Goal: Transaction & Acquisition: Purchase product/service

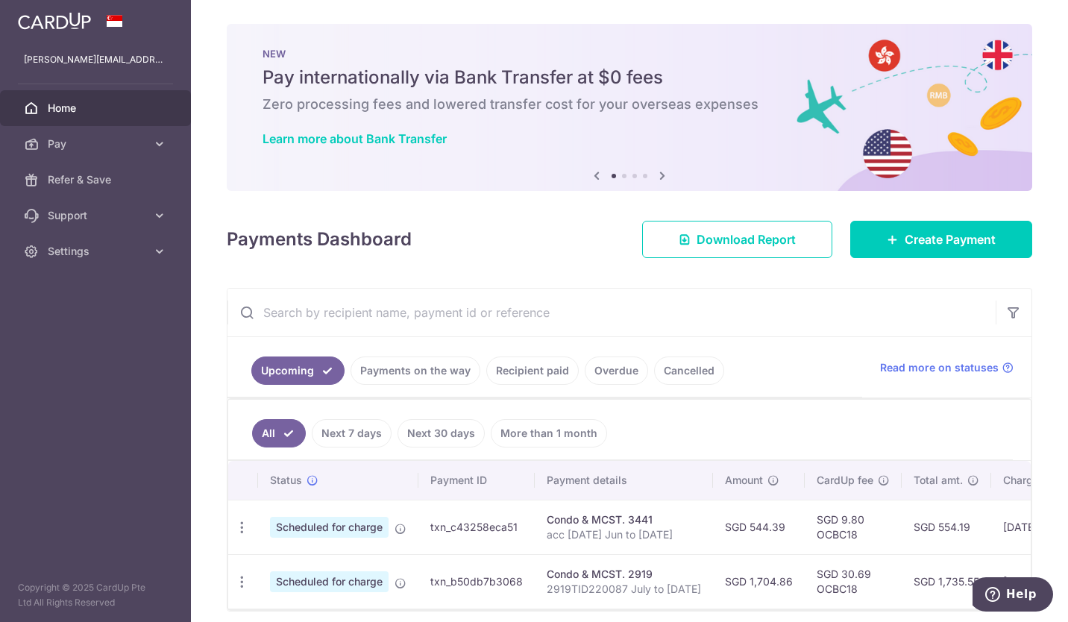
click at [553, 373] on link "Recipient paid" at bounding box center [532, 370] width 92 height 28
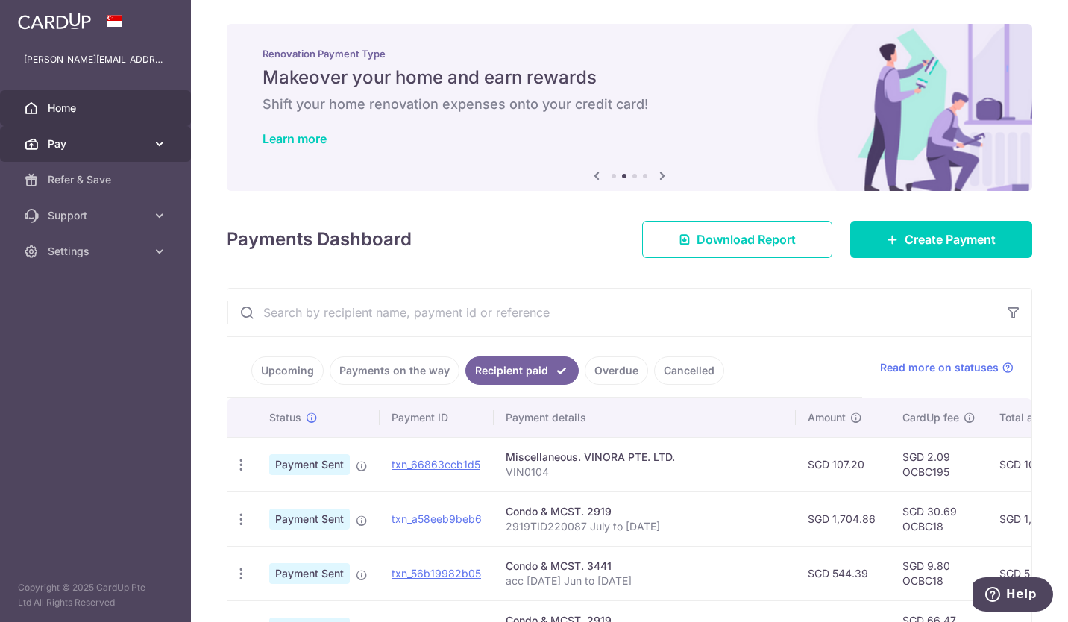
click at [91, 139] on span "Pay" at bounding box center [97, 143] width 98 height 15
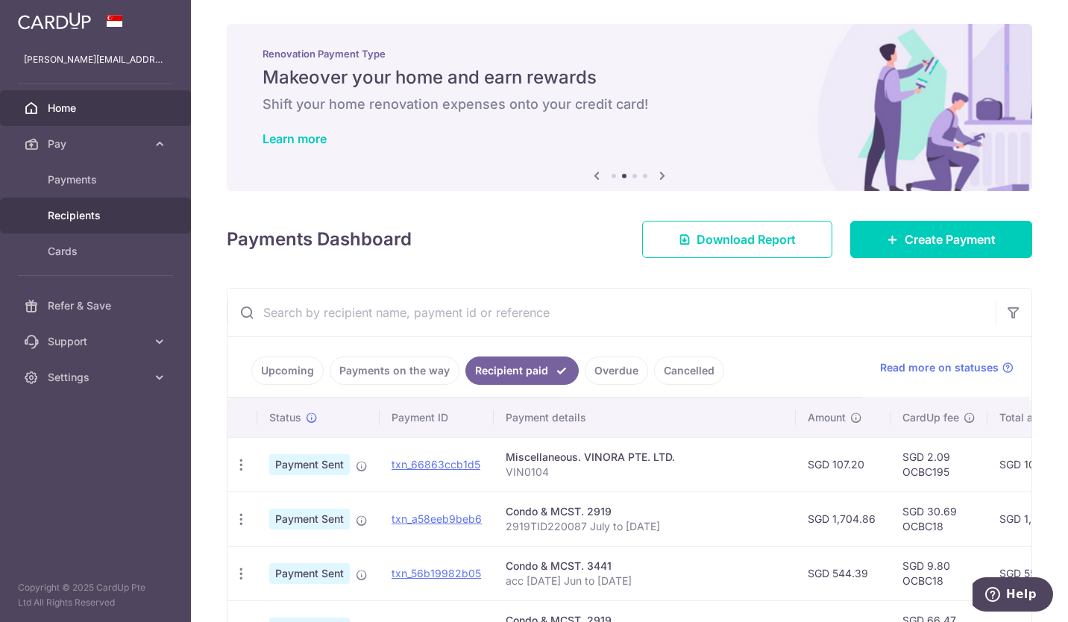
click at [84, 212] on span "Recipients" at bounding box center [97, 215] width 98 height 15
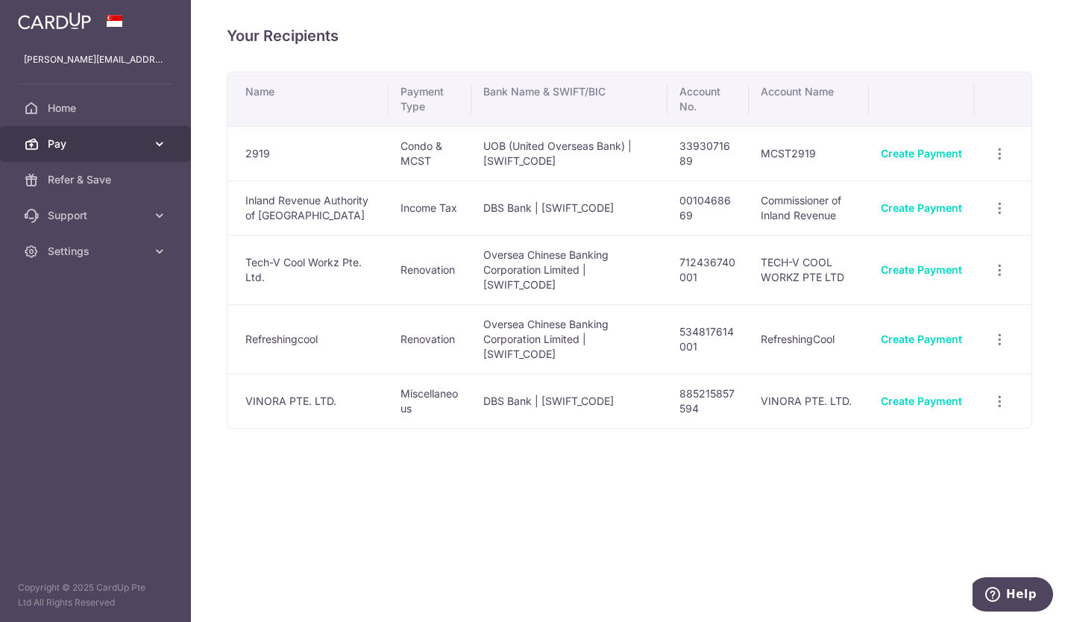
click at [89, 147] on span "Pay" at bounding box center [97, 143] width 98 height 15
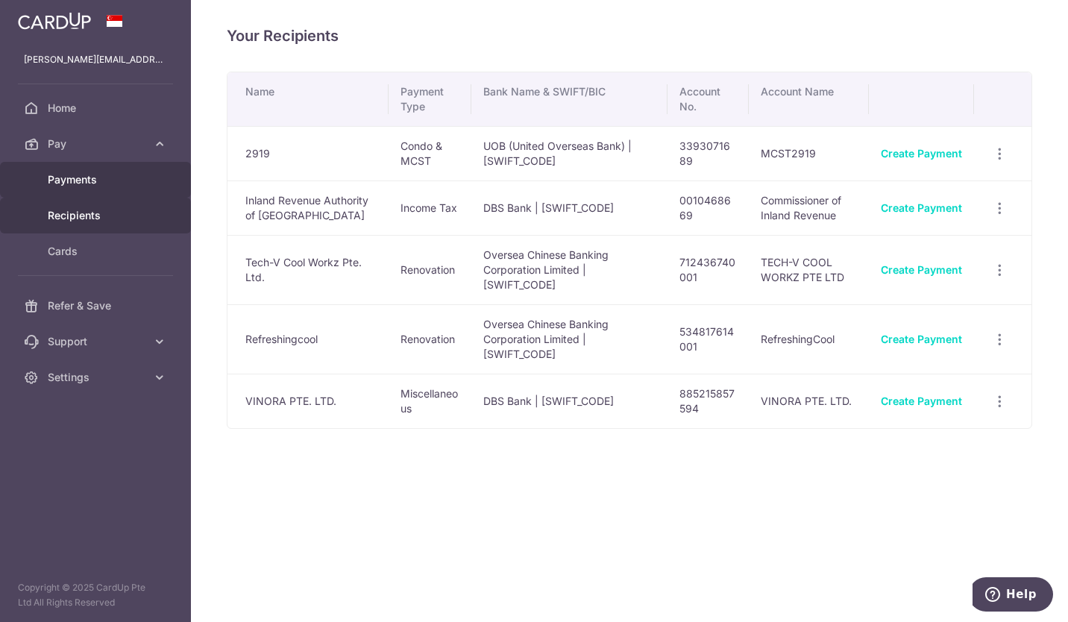
click at [97, 180] on span "Payments" at bounding box center [97, 179] width 98 height 15
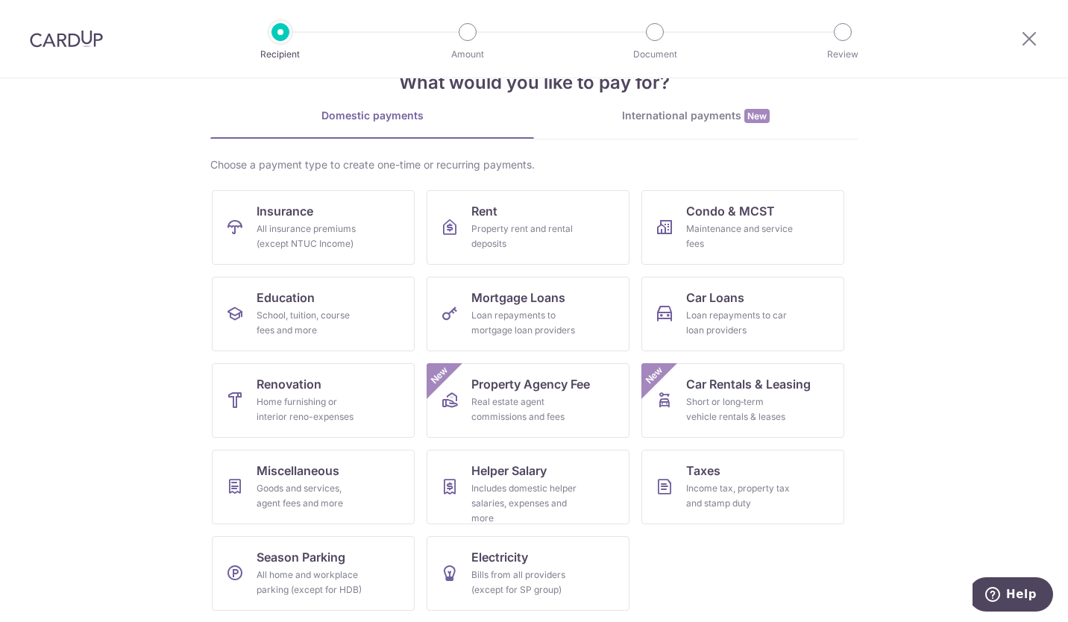
scroll to position [45, 0]
click at [307, 487] on div "Goods and services, agent fees and more" at bounding box center [309, 495] width 107 height 30
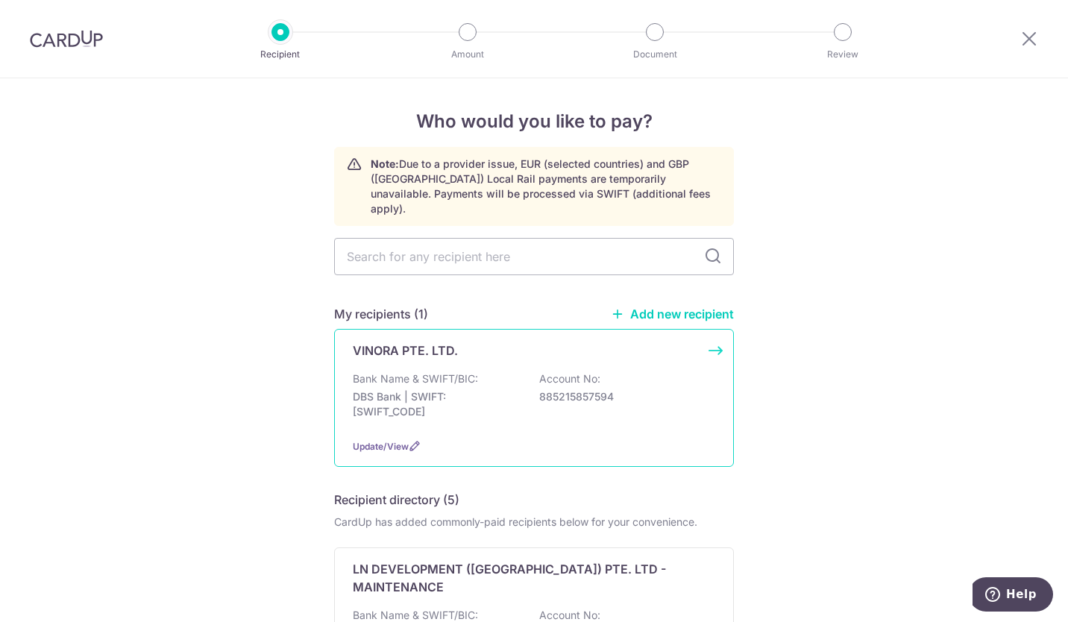
click at [715, 336] on div "VINORA PTE. LTD. Bank Name & SWIFT/BIC: DBS Bank | SWIFT: DBSSSGSGXXX Account N…" at bounding box center [534, 398] width 400 height 138
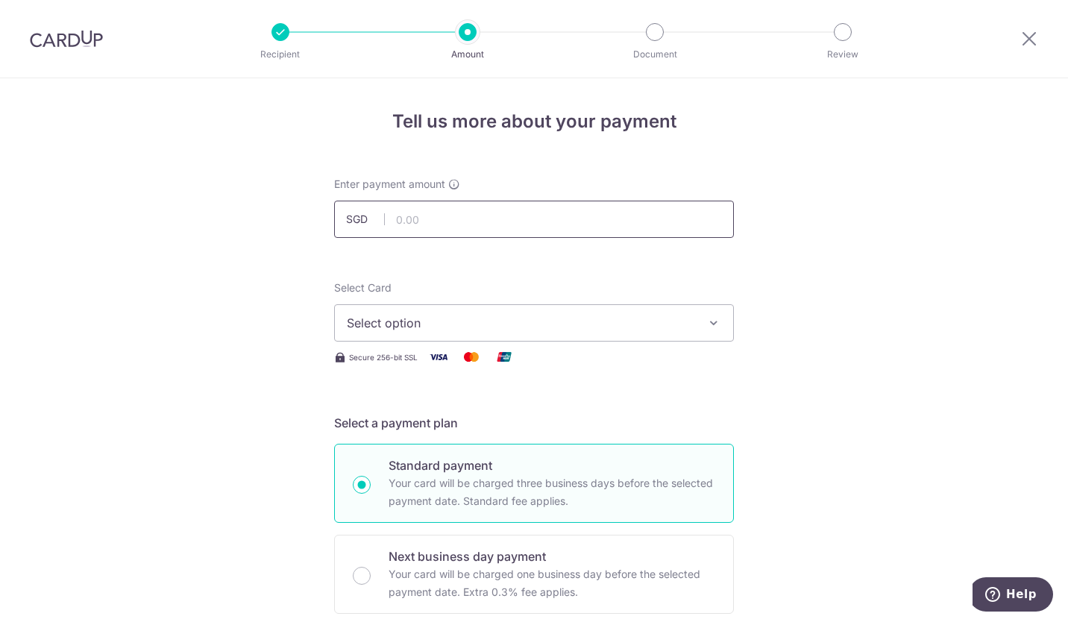
click at [415, 215] on input "text" at bounding box center [534, 219] width 400 height 37
click at [439, 223] on input "text" at bounding box center [534, 219] width 400 height 37
type input "128.00"
click at [648, 330] on span "Select option" at bounding box center [520, 323] width 347 height 18
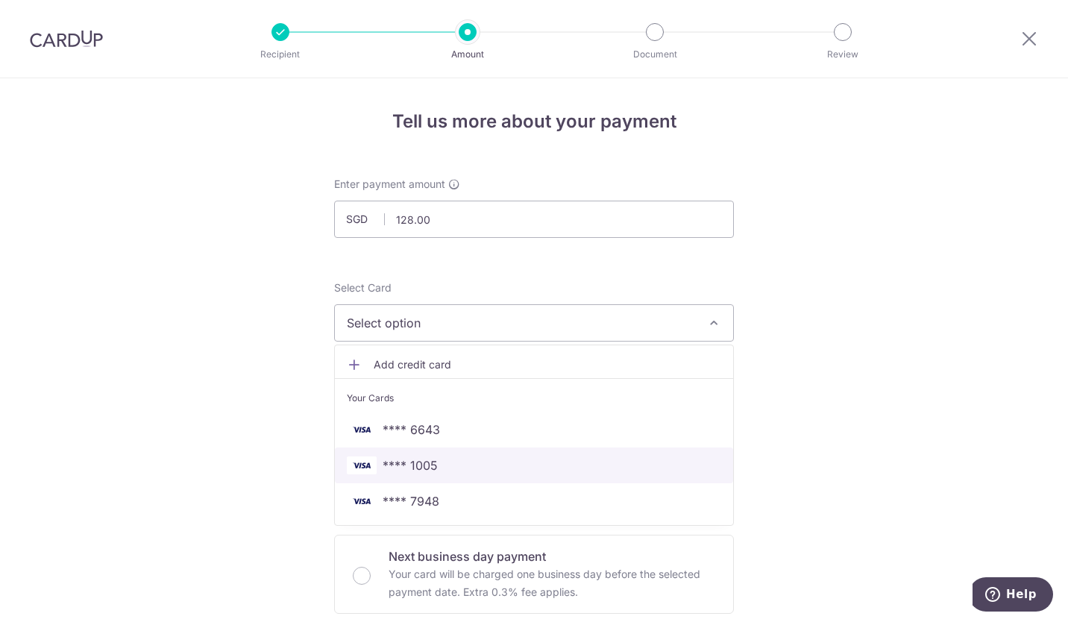
drag, startPoint x: 555, startPoint y: 470, endPoint x: 830, endPoint y: 402, distance: 282.6
click at [555, 470] on span "**** 1005" at bounding box center [534, 465] width 374 height 18
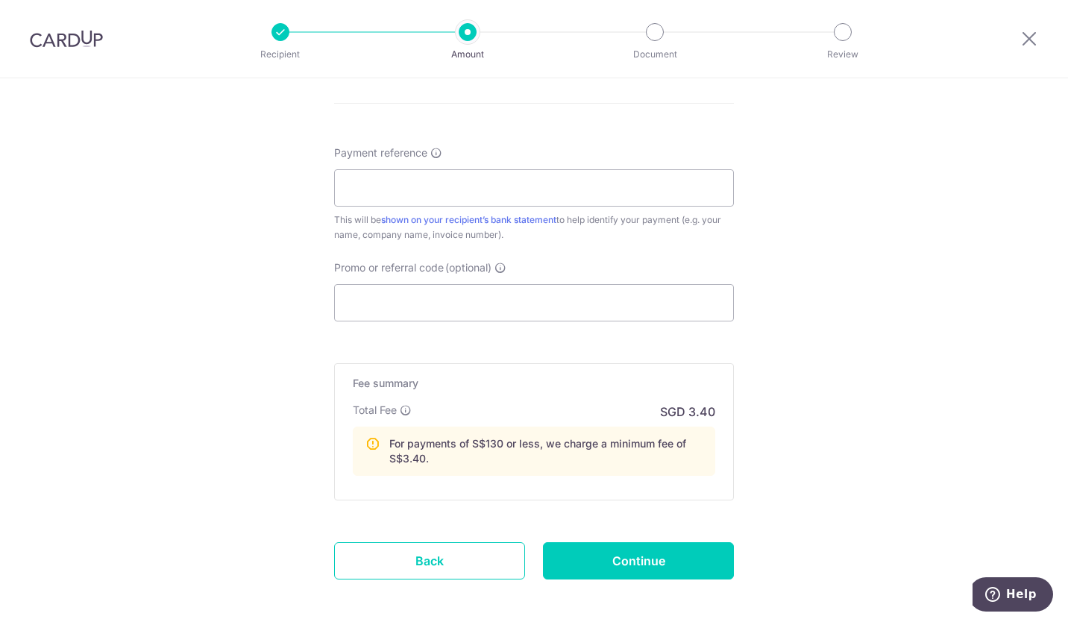
scroll to position [866, 0]
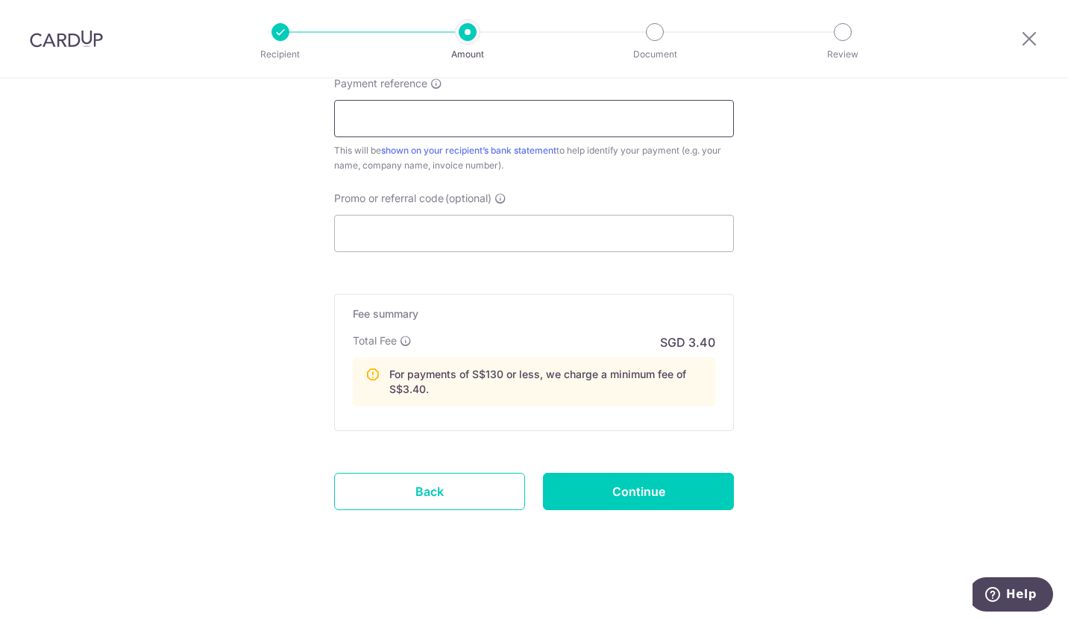
click at [507, 124] on input "Payment reference" at bounding box center [534, 118] width 400 height 37
drag, startPoint x: 670, startPoint y: 116, endPoint x: 670, endPoint y: 107, distance: 8.2
click at [670, 113] on input "Payment reference" at bounding box center [534, 118] width 400 height 37
type input "VIN0116"
click at [461, 225] on input "Promo or referral code (optional)" at bounding box center [534, 233] width 400 height 37
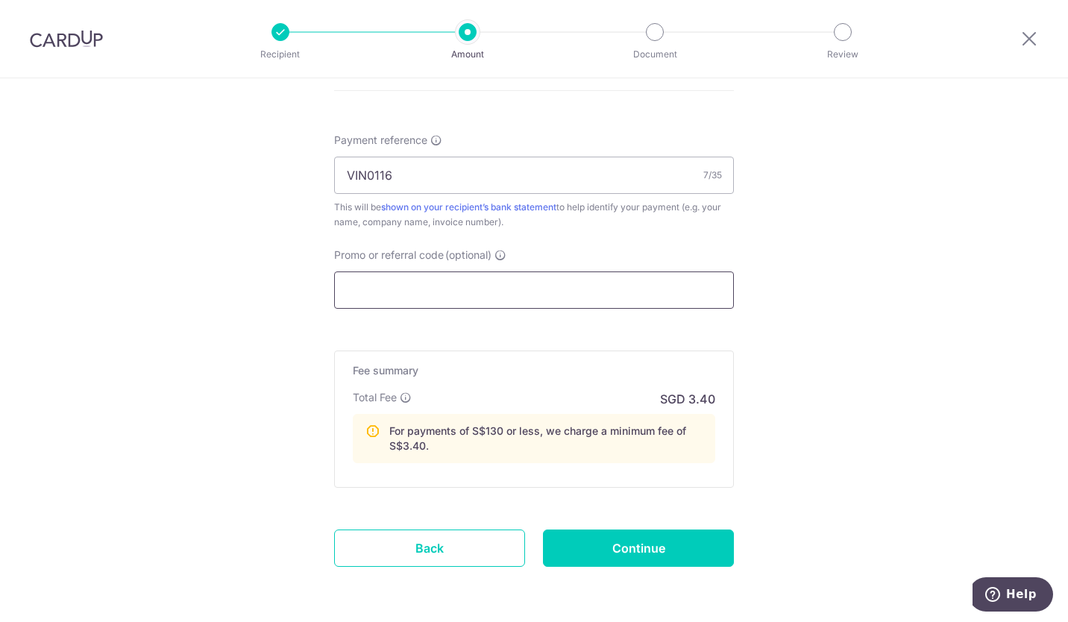
scroll to position [805, 0]
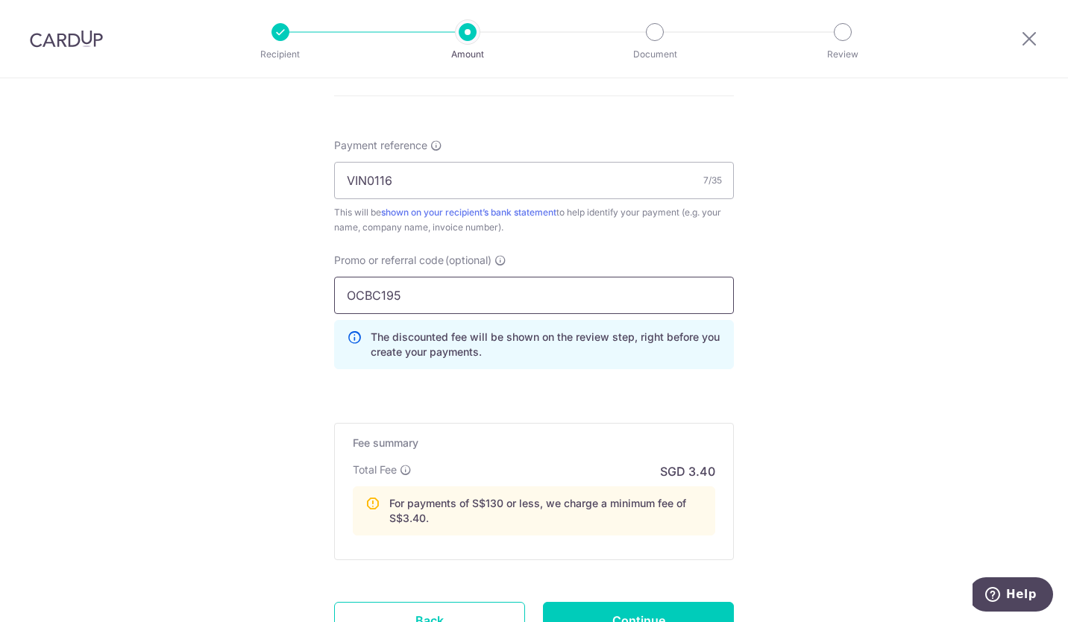
type input "OCBC195"
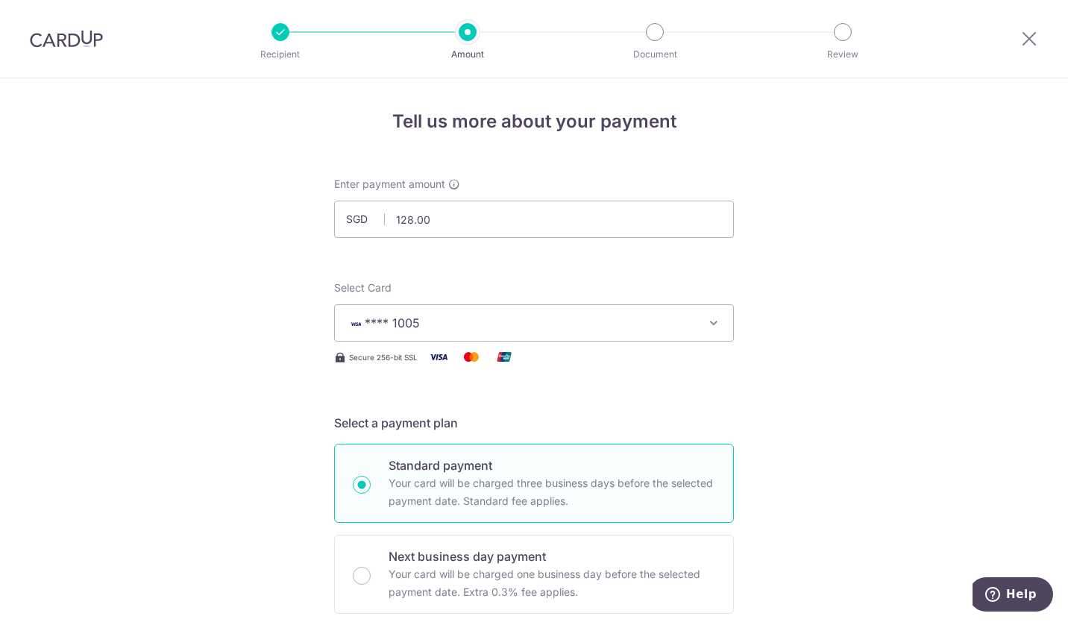
scroll to position [596, 0]
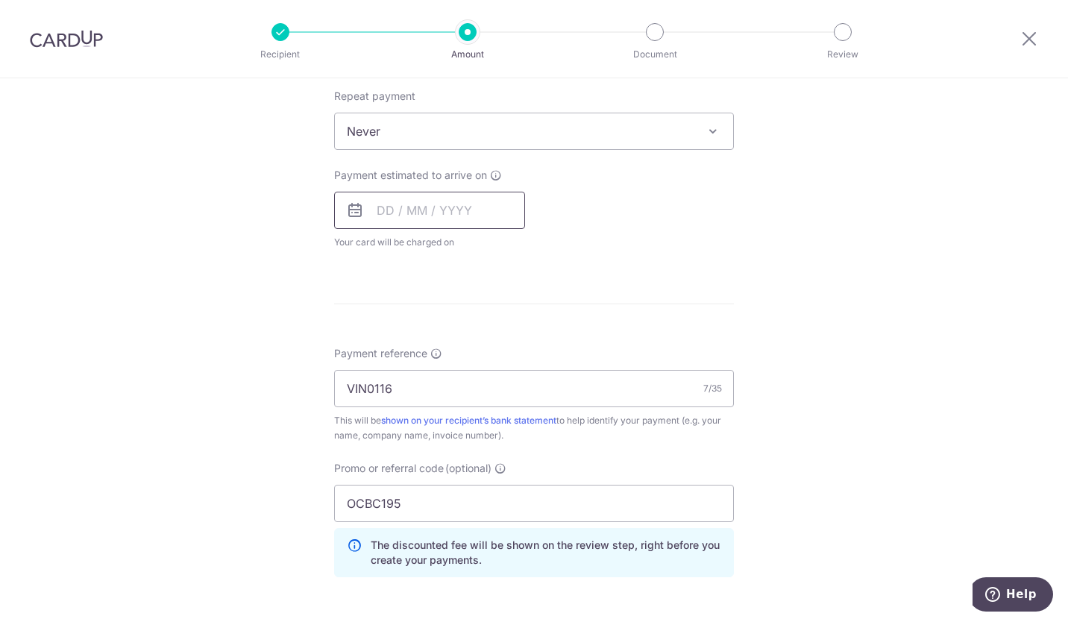
click at [424, 204] on input "text" at bounding box center [429, 210] width 191 height 37
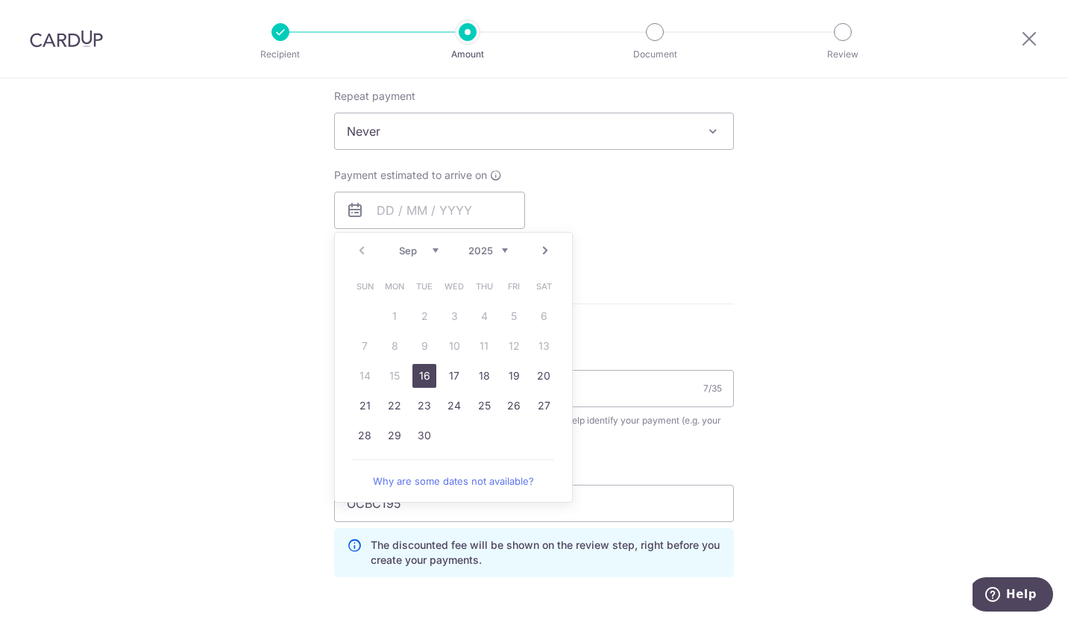
click at [417, 377] on link "16" at bounding box center [424, 376] width 24 height 24
type input "[DATE]"
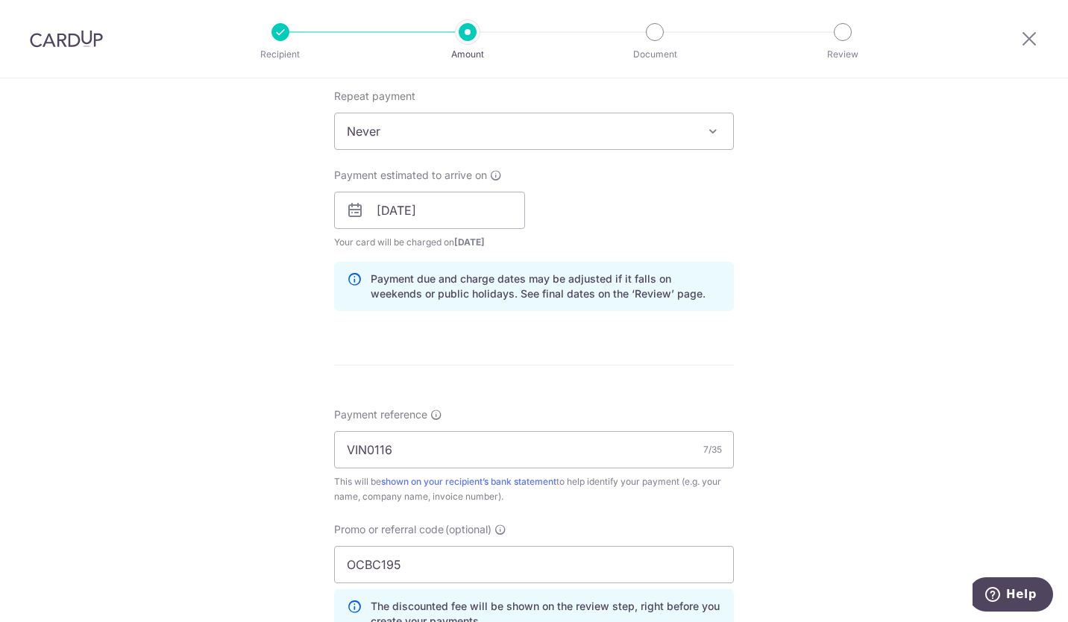
scroll to position [995, 0]
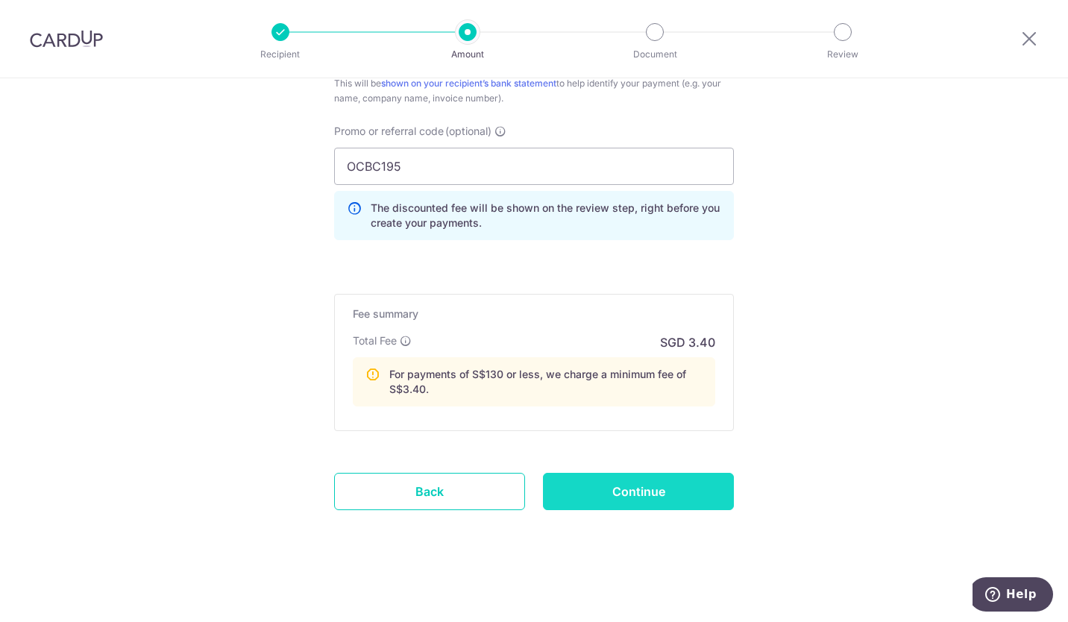
click at [643, 491] on input "Continue" at bounding box center [638, 491] width 191 height 37
type input "Create Schedule"
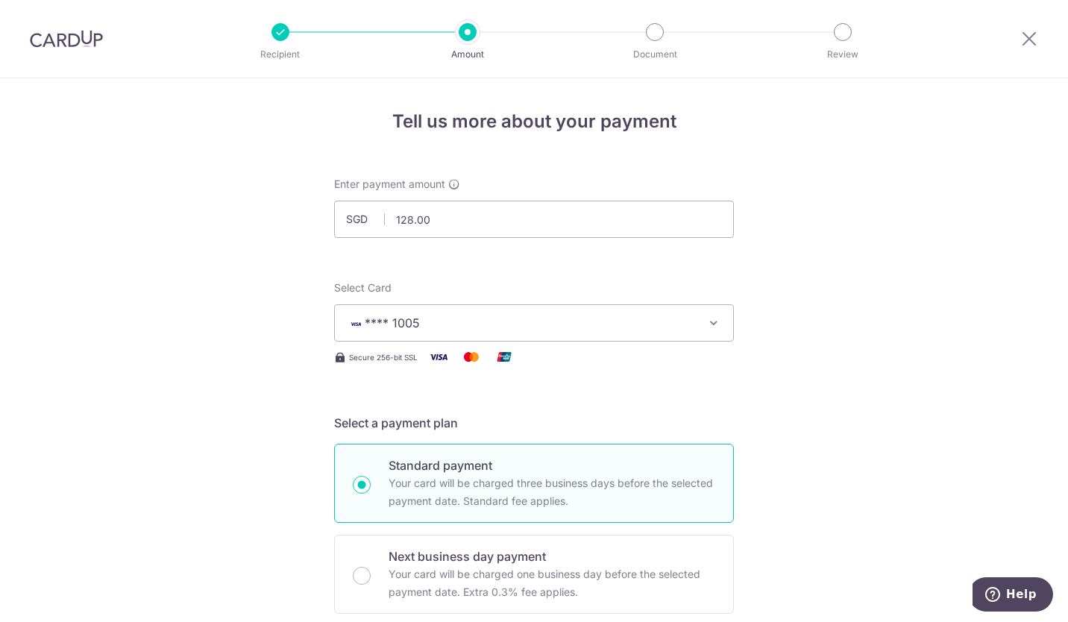
click at [713, 312] on button "**** 1005" at bounding box center [534, 322] width 400 height 37
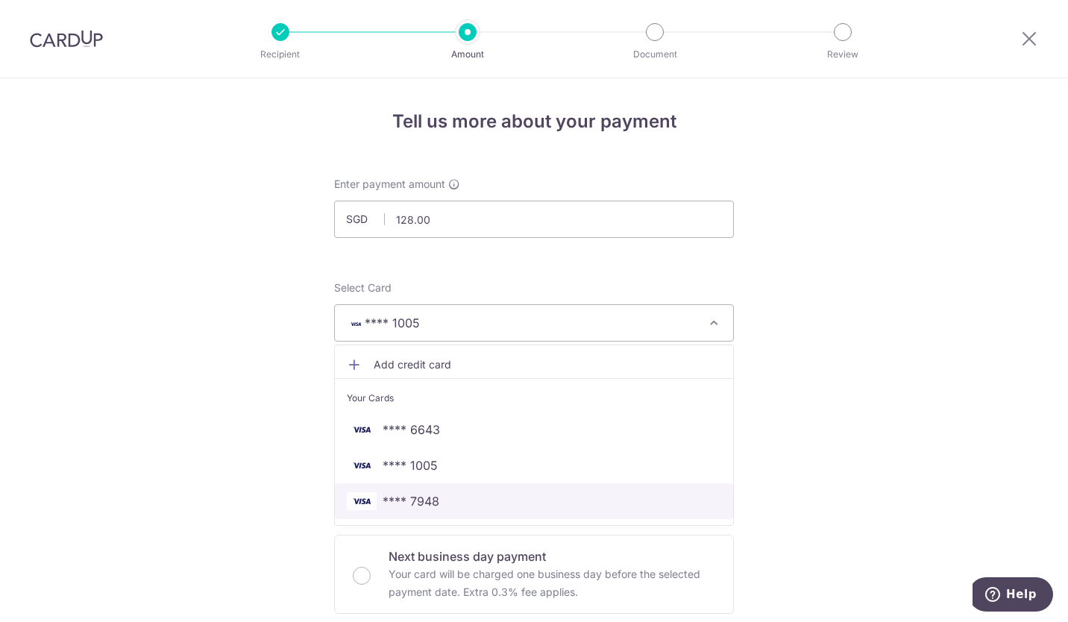
click at [473, 503] on span "**** 7948" at bounding box center [534, 501] width 374 height 18
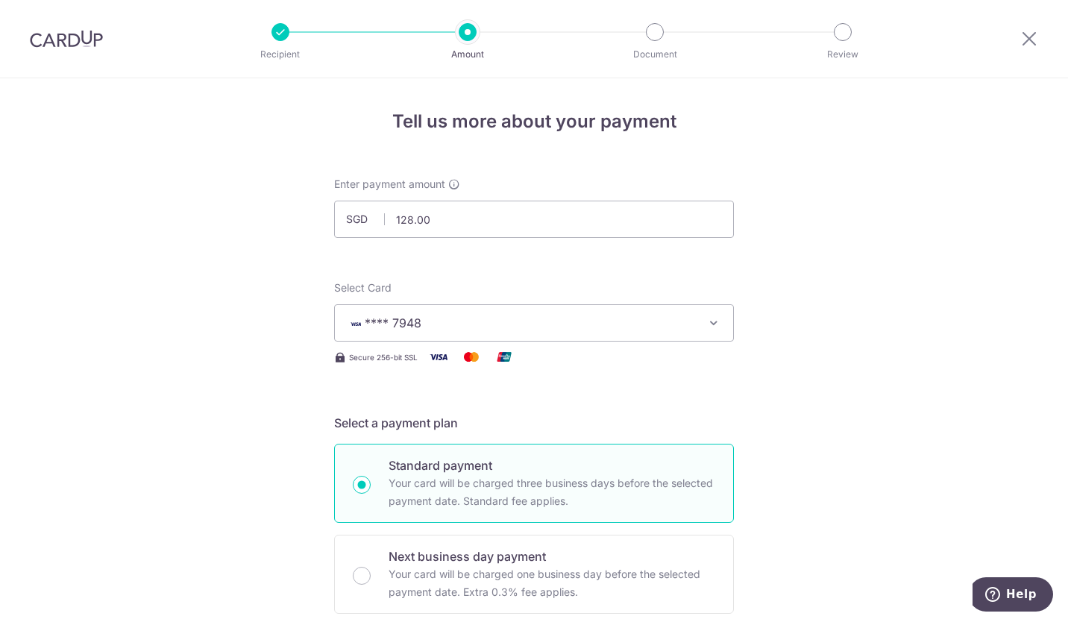
scroll to position [1016, 0]
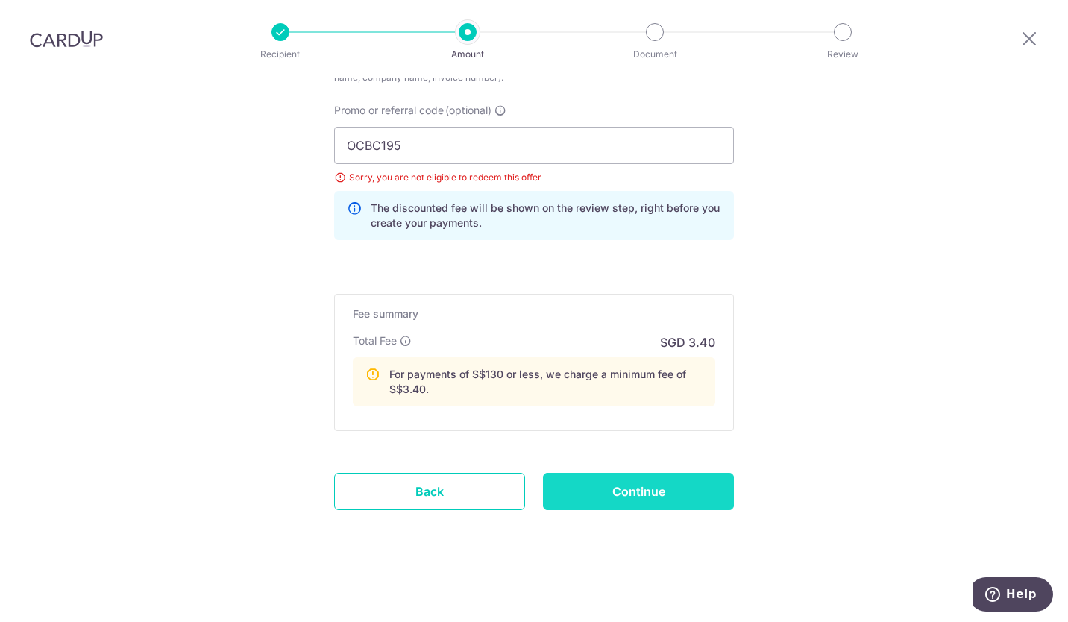
click at [665, 494] on input "Continue" at bounding box center [638, 491] width 191 height 37
type input "Update Schedule"
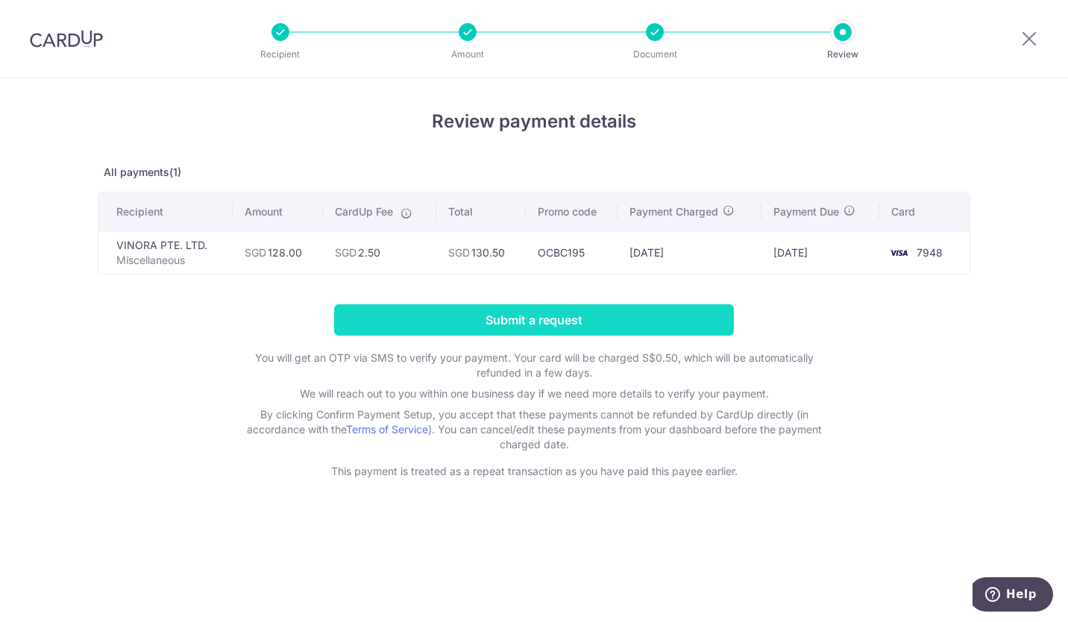
click at [524, 327] on input "Submit a request" at bounding box center [534, 319] width 400 height 31
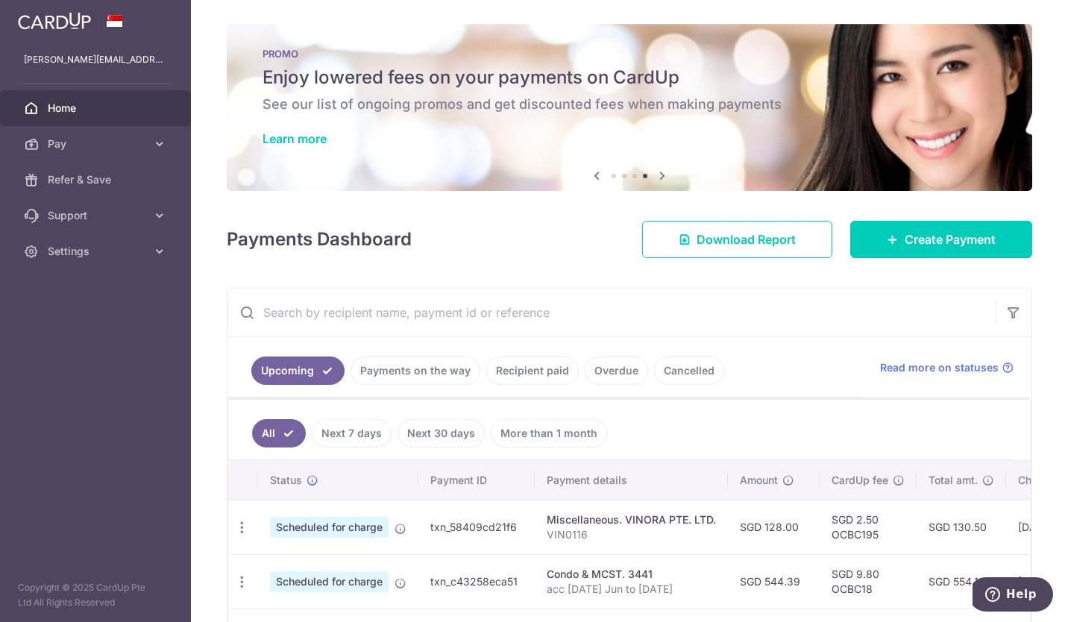
click at [429, 368] on link "Payments on the way" at bounding box center [415, 370] width 130 height 28
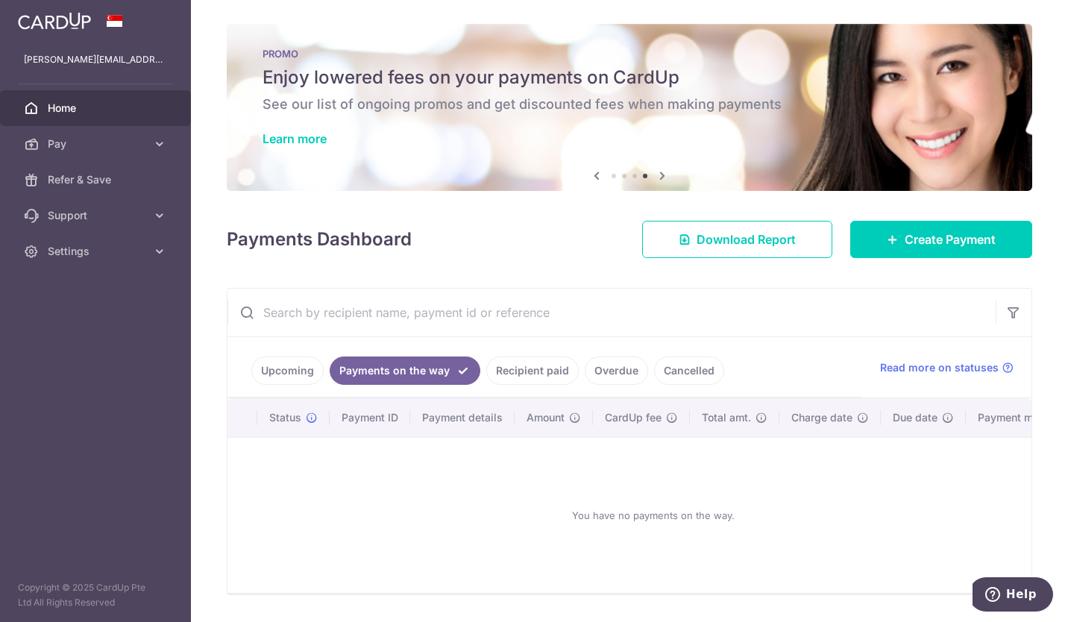
click at [310, 373] on link "Upcoming" at bounding box center [287, 370] width 72 height 28
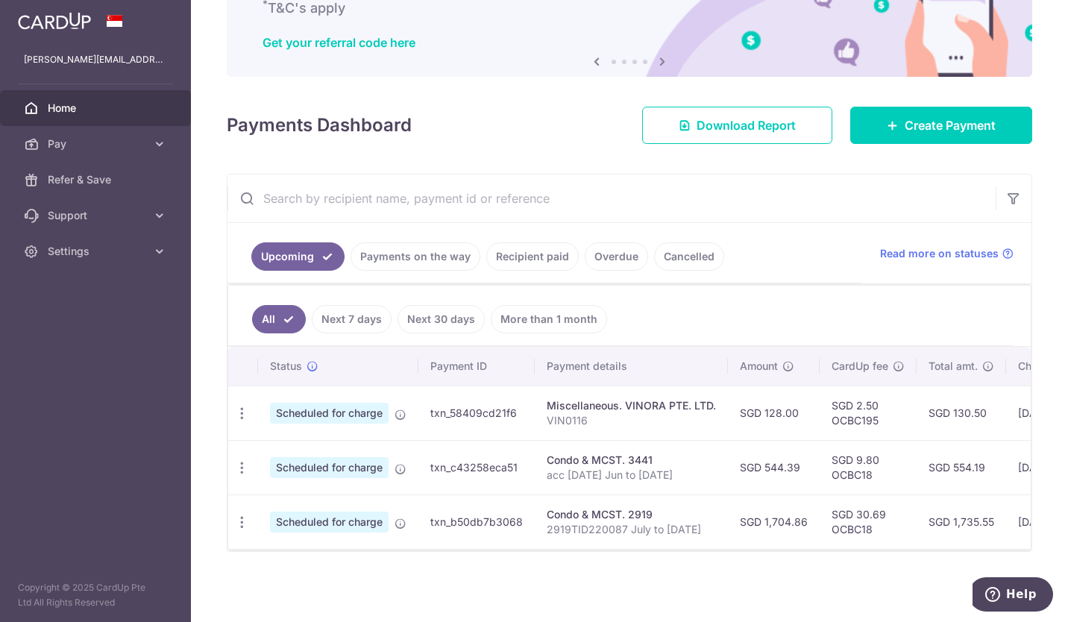
scroll to position [122, 0]
click at [435, 249] on link "Payments on the way" at bounding box center [415, 256] width 130 height 28
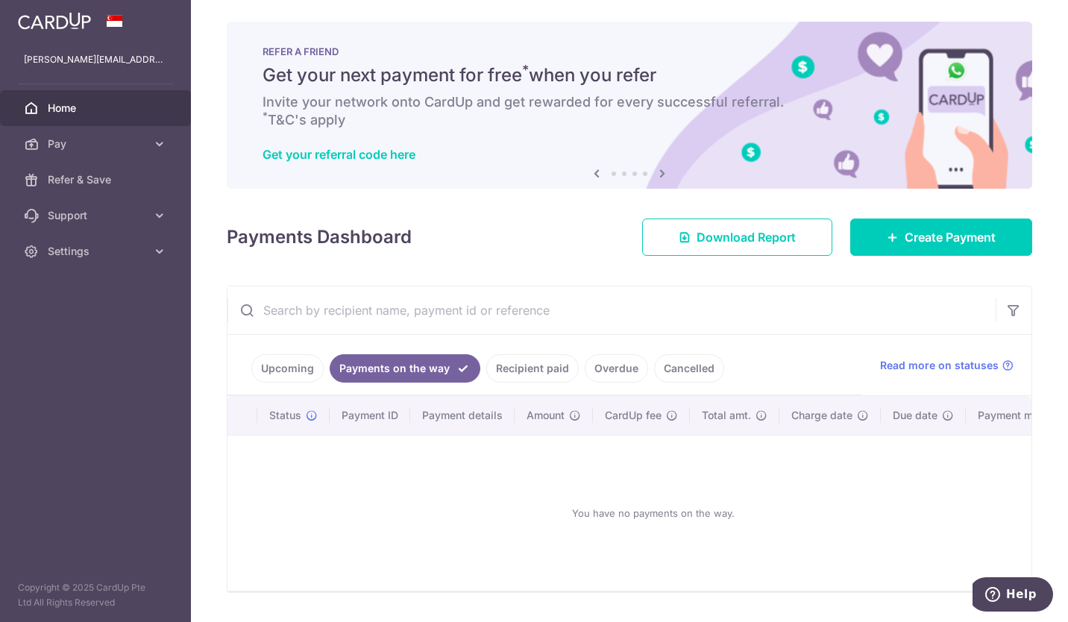
scroll to position [51, 0]
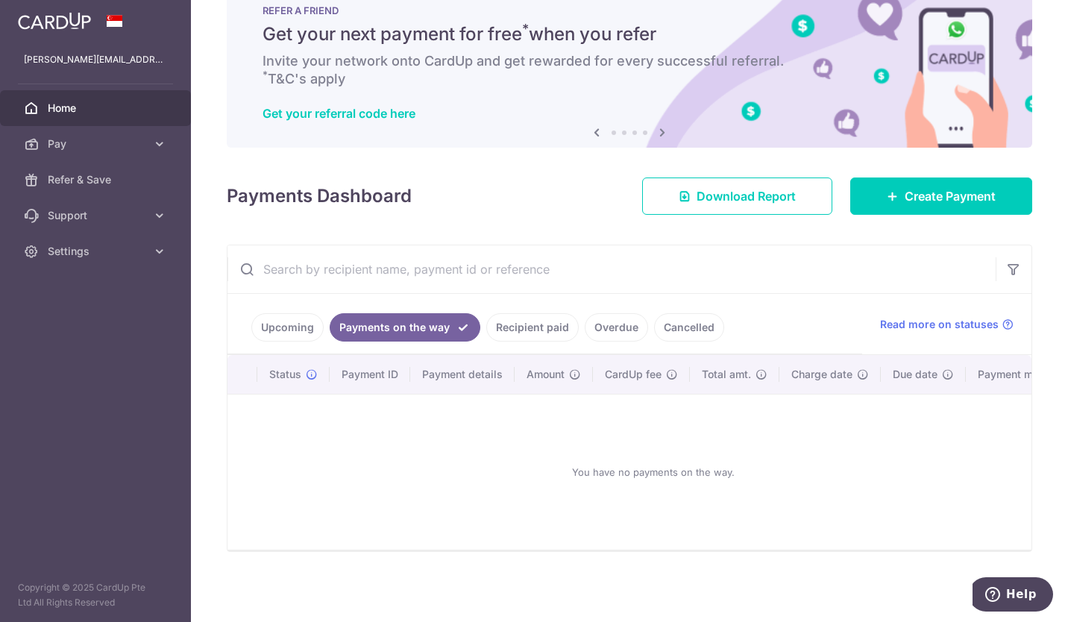
click at [551, 317] on link "Recipient paid" at bounding box center [532, 327] width 92 height 28
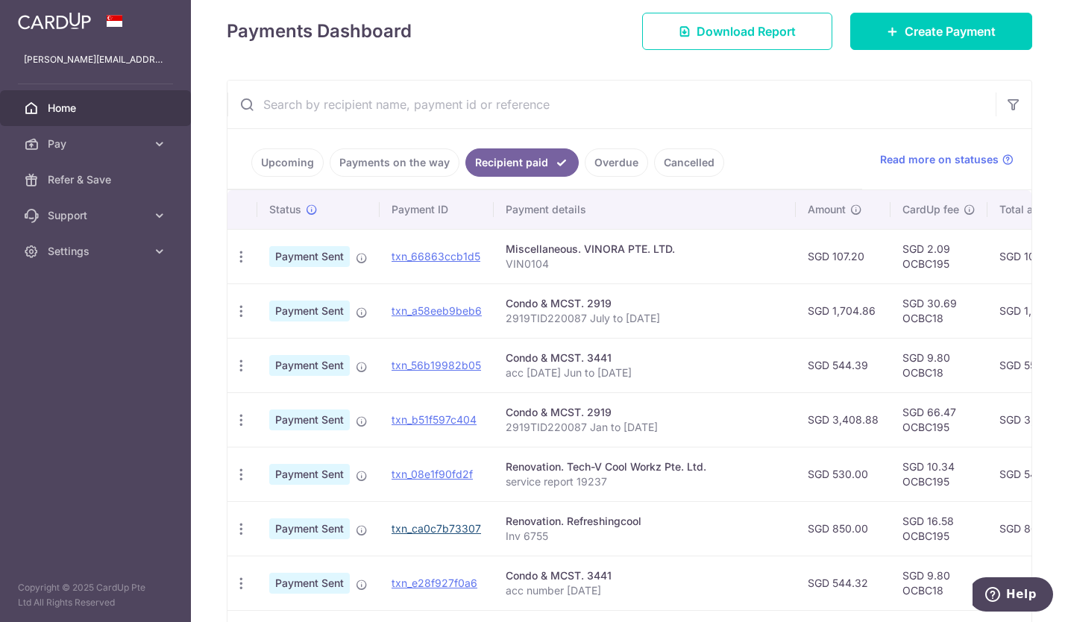
scroll to position [211, 0]
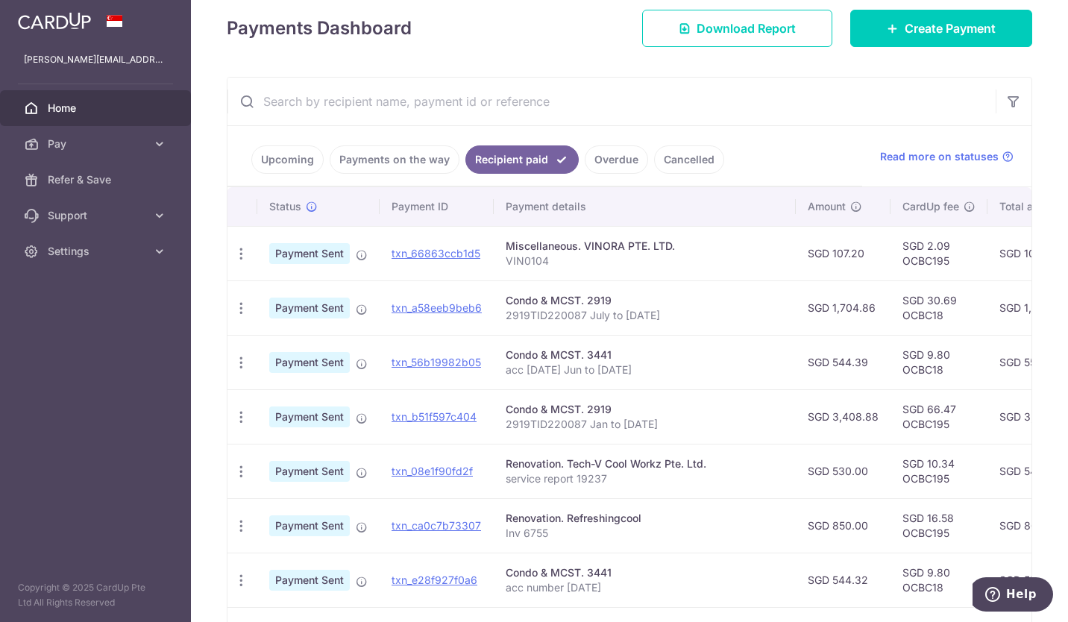
click at [266, 155] on link "Upcoming" at bounding box center [287, 159] width 72 height 28
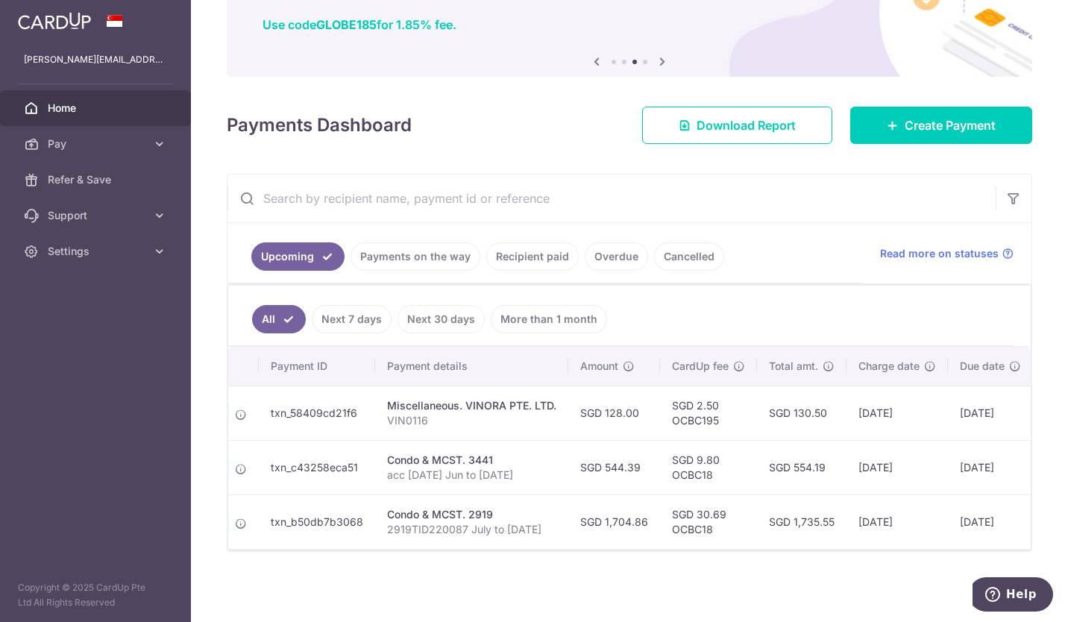
scroll to position [0, 0]
